Goal: Information Seeking & Learning: Learn about a topic

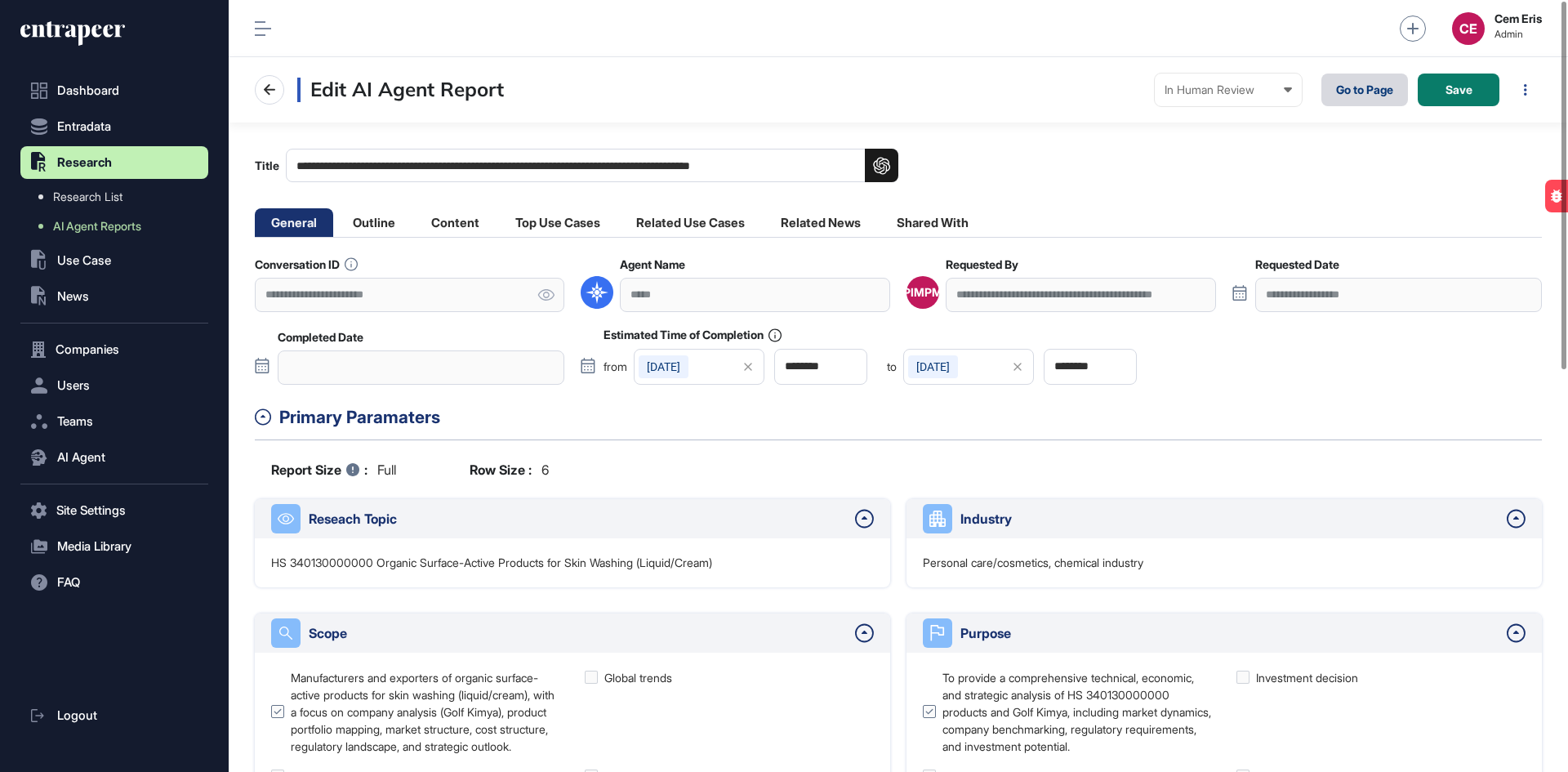
click at [1350, 81] on link "Go to Page" at bounding box center [1364, 90] width 87 height 33
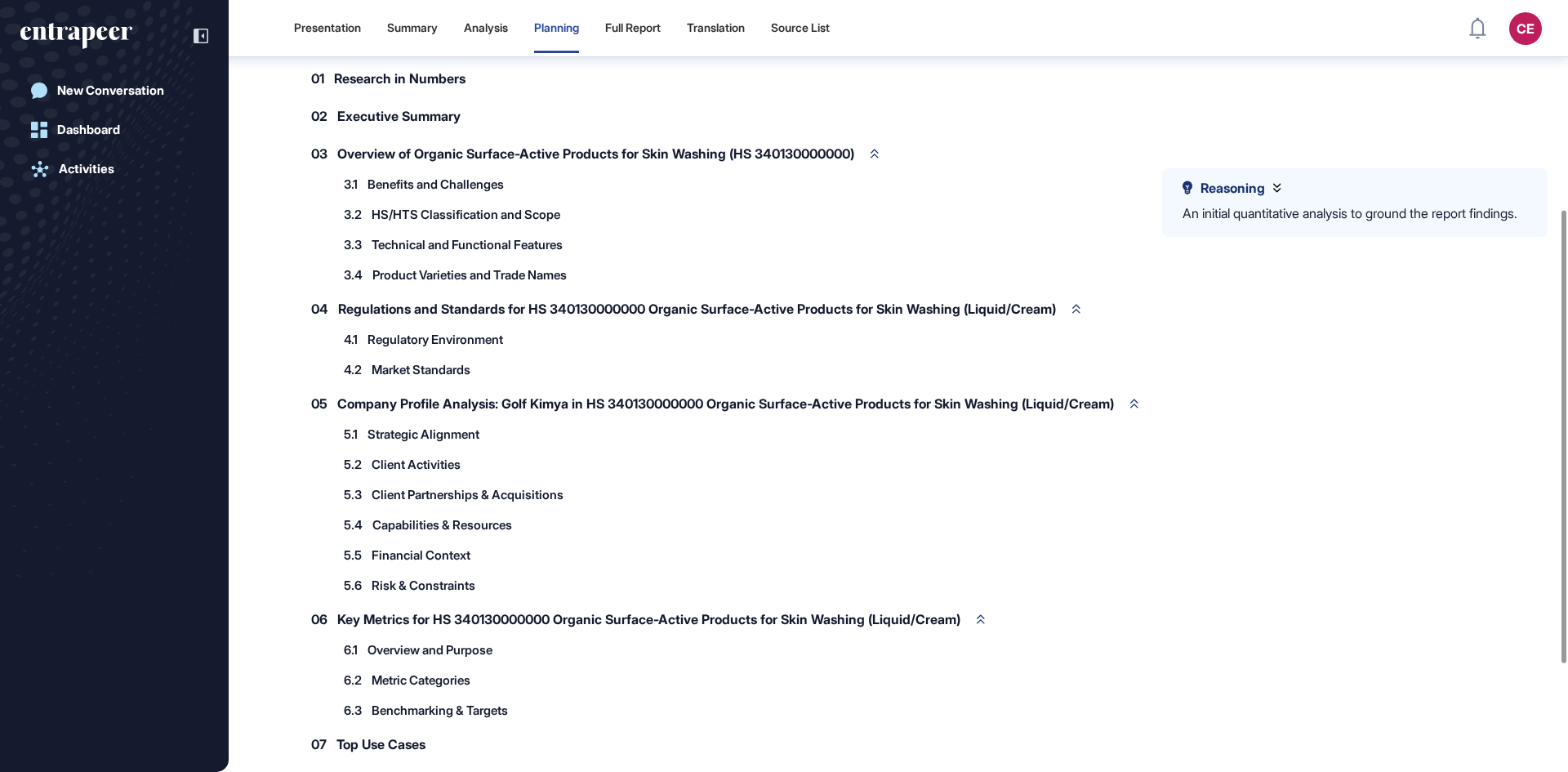
scroll to position [498, 0]
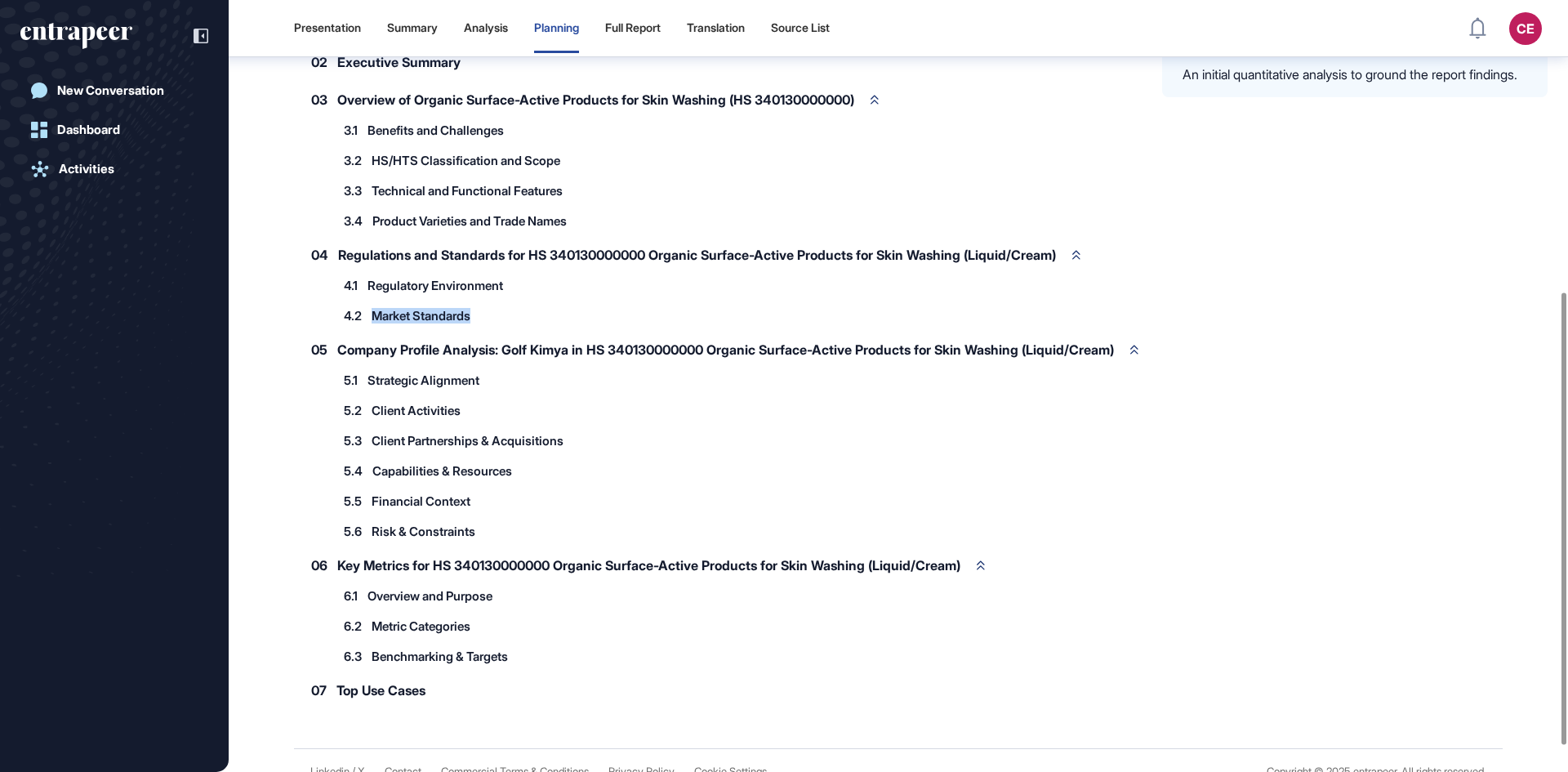
drag, startPoint x: 485, startPoint y: 332, endPoint x: 371, endPoint y: 330, distance: 114.0
click at [371, 329] on div "4.2 Market Standards 4.2.1 ISO 22716: Good Manufacturing Practices (GMP) for Co…" at bounding box center [713, 316] width 756 height 27
copy span "Market Standards"
click at [674, 106] on span "Overview of Organic Surface-Active Products for Skin Washing (HS 340130000000)" at bounding box center [595, 99] width 517 height 14
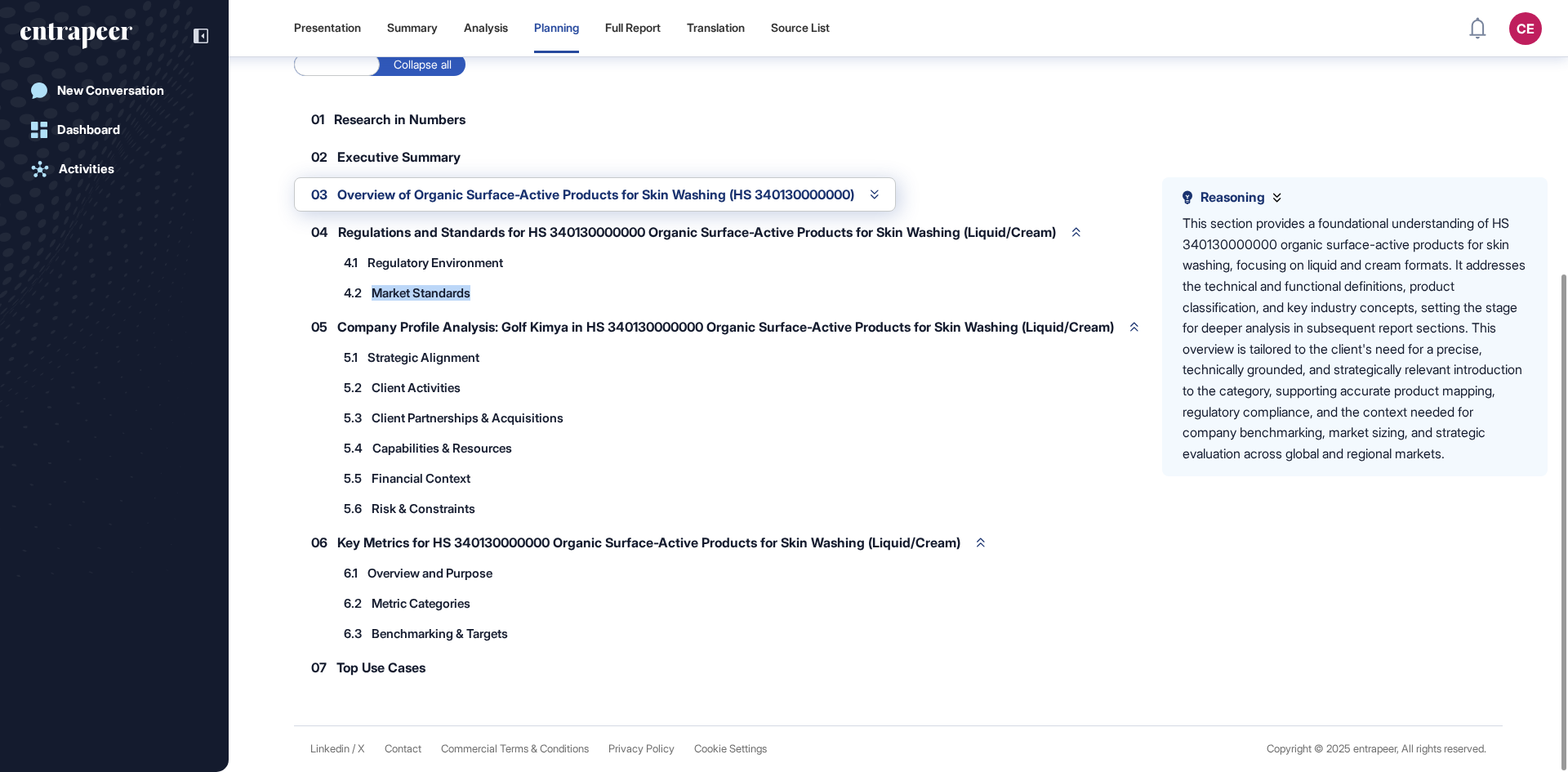
scroll to position [425, 0]
